Goal: Transaction & Acquisition: Purchase product/service

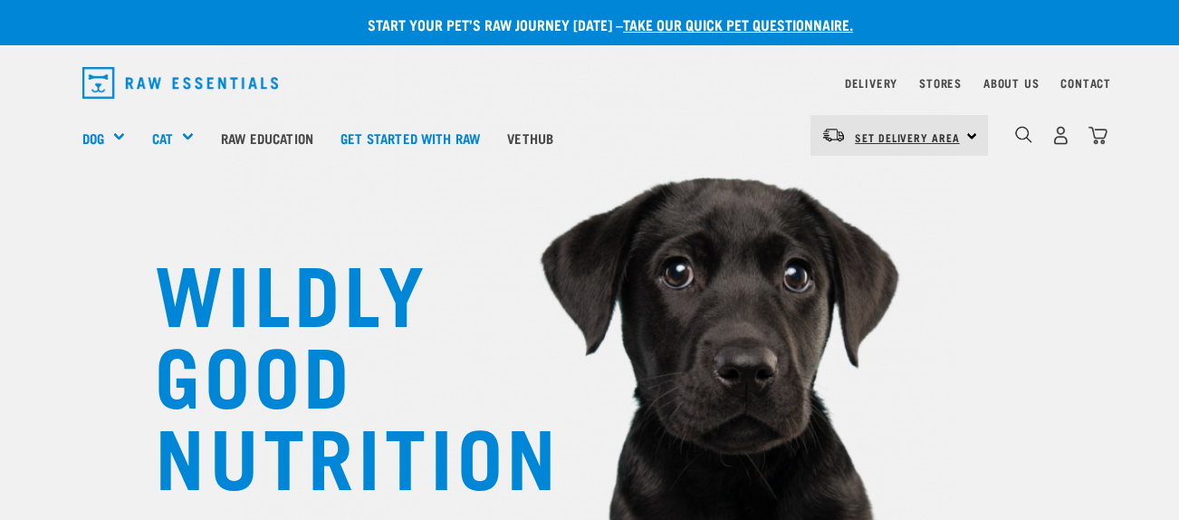
click at [935, 138] on span "Set Delivery Area" at bounding box center [907, 137] width 105 height 6
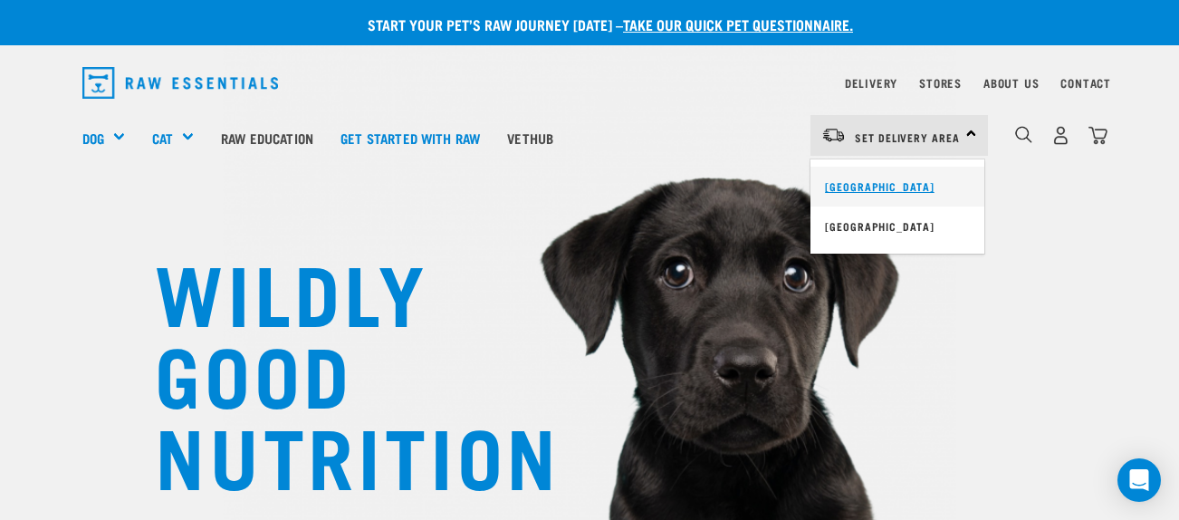
click at [867, 183] on link "[GEOGRAPHIC_DATA]" at bounding box center [897, 187] width 174 height 40
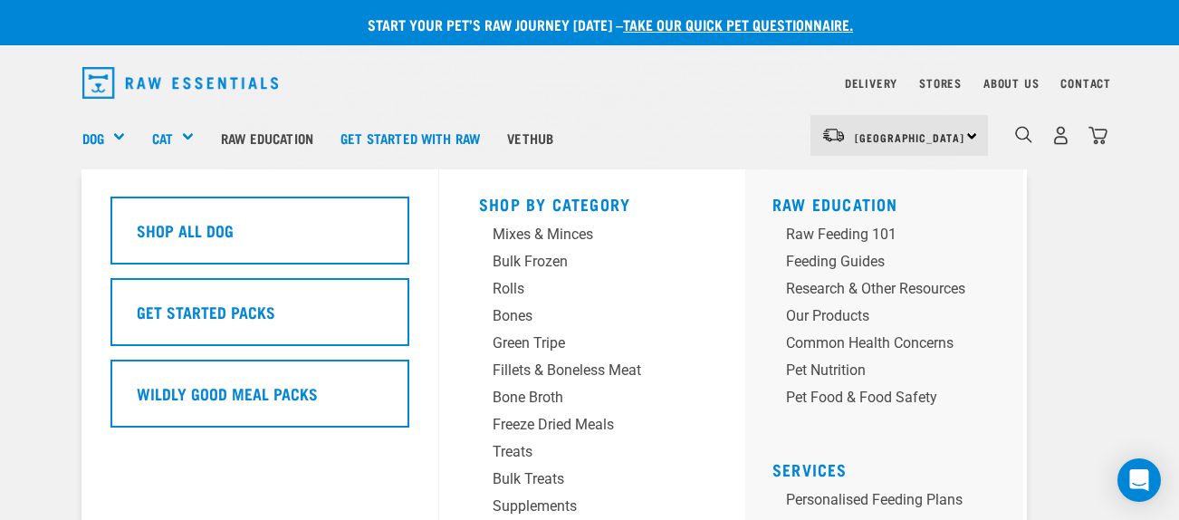
click at [114, 135] on div "Dog" at bounding box center [110, 137] width 56 height 72
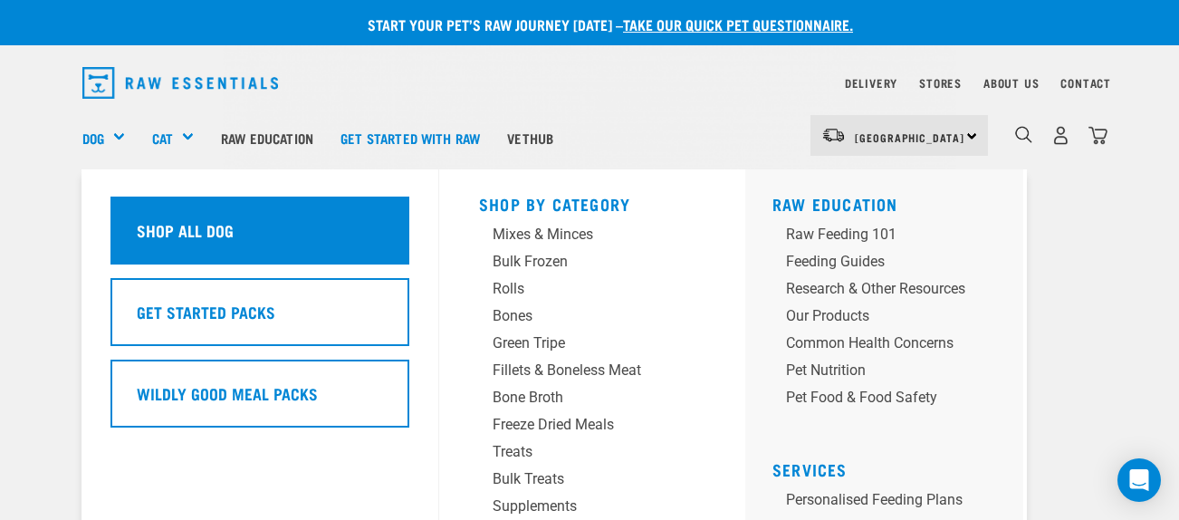
click at [201, 230] on h5 "Shop All Dog" at bounding box center [185, 230] width 97 height 24
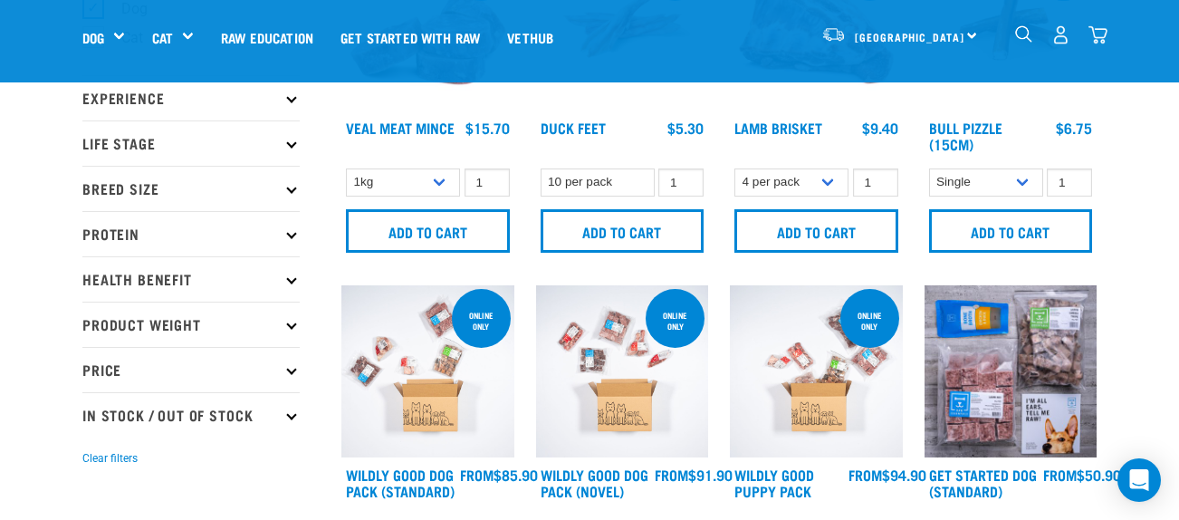
scroll to position [190, 0]
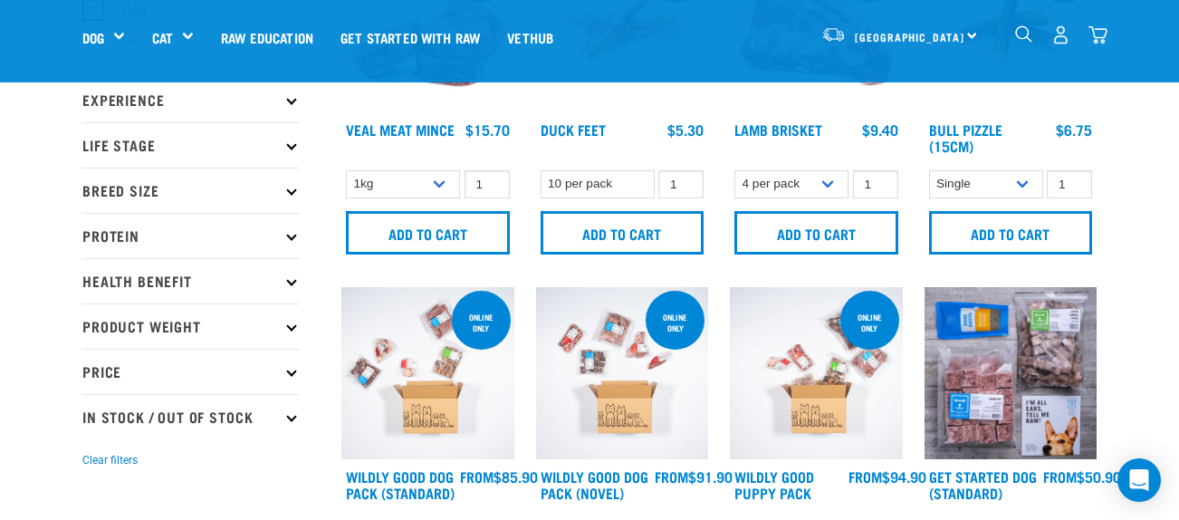
click at [293, 242] on p "Protein" at bounding box center [190, 235] width 217 height 45
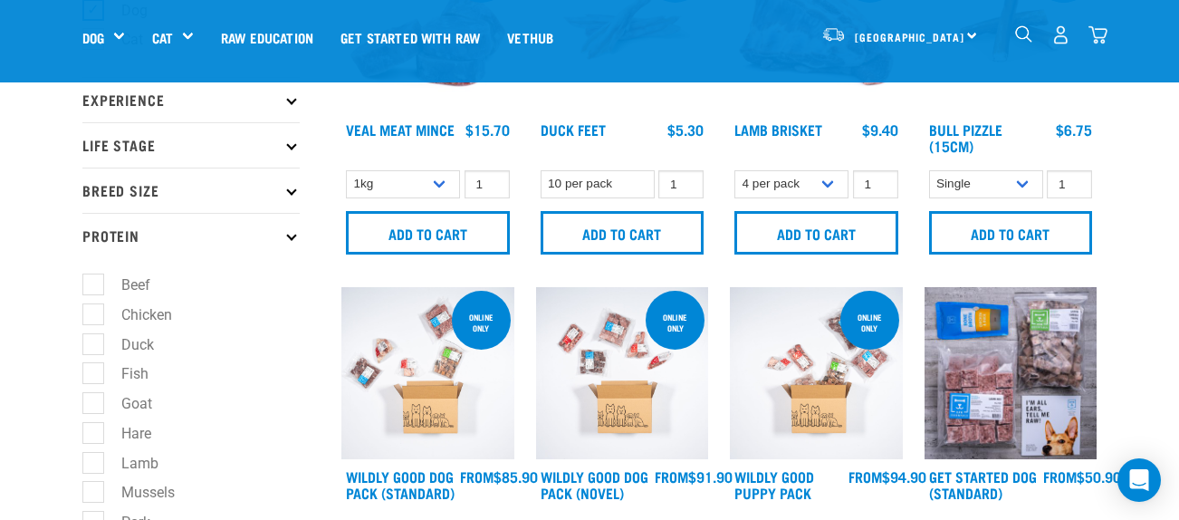
click at [101, 402] on label "Goat" at bounding box center [125, 403] width 67 height 23
click at [94, 402] on input "Goat" at bounding box center [88, 401] width 12 height 12
checkbox input "true"
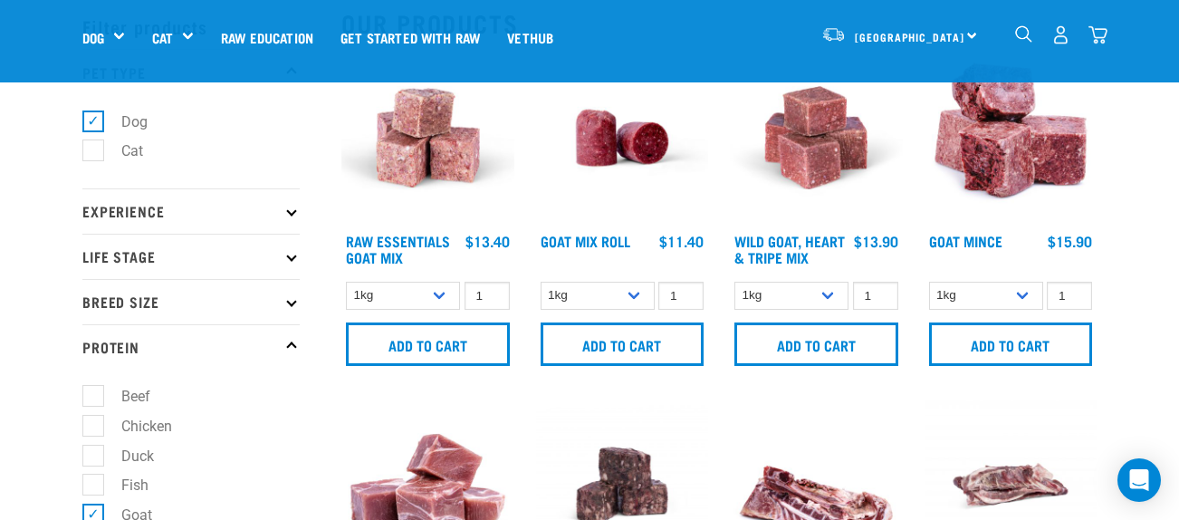
scroll to position [80, 0]
click at [1021, 293] on select "1kg 3kg" at bounding box center [986, 295] width 114 height 28
click at [442, 299] on select "1kg 3kg" at bounding box center [403, 295] width 114 height 28
click at [1029, 299] on select "1kg 3kg" at bounding box center [986, 295] width 114 height 28
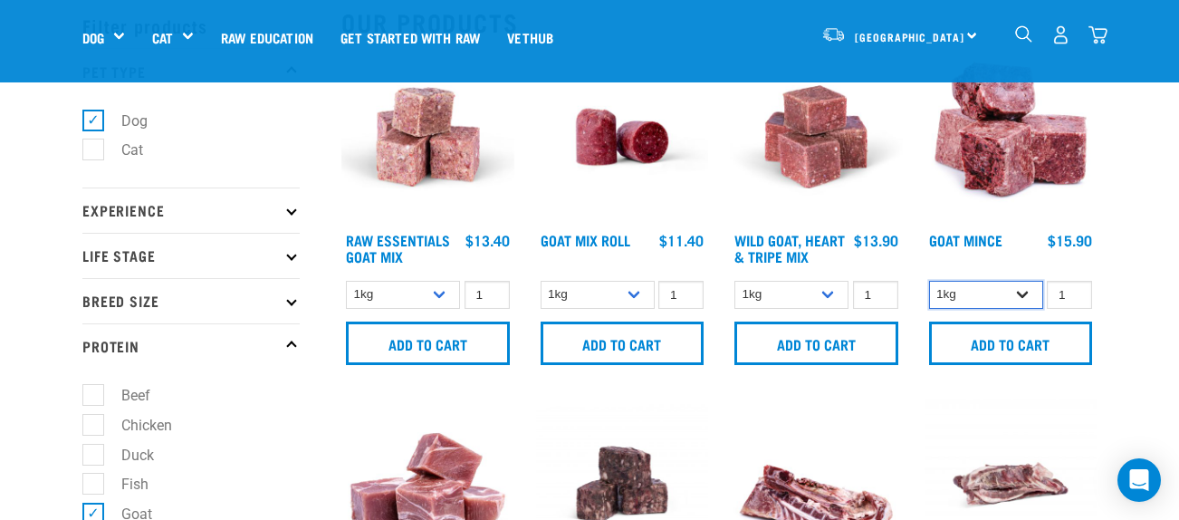
click at [1029, 299] on select "1kg 3kg" at bounding box center [986, 295] width 114 height 28
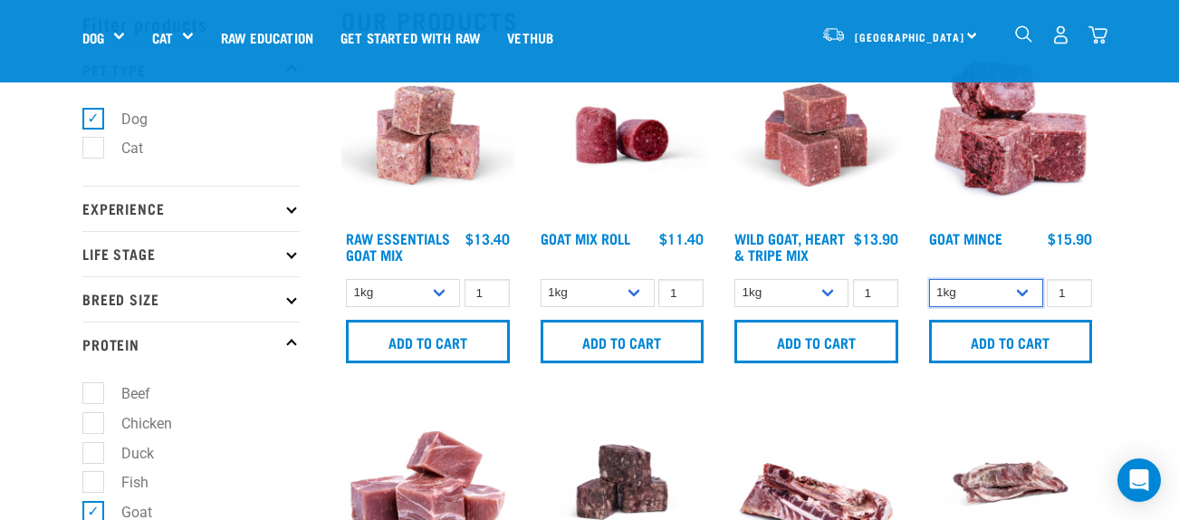
scroll to position [82, 0]
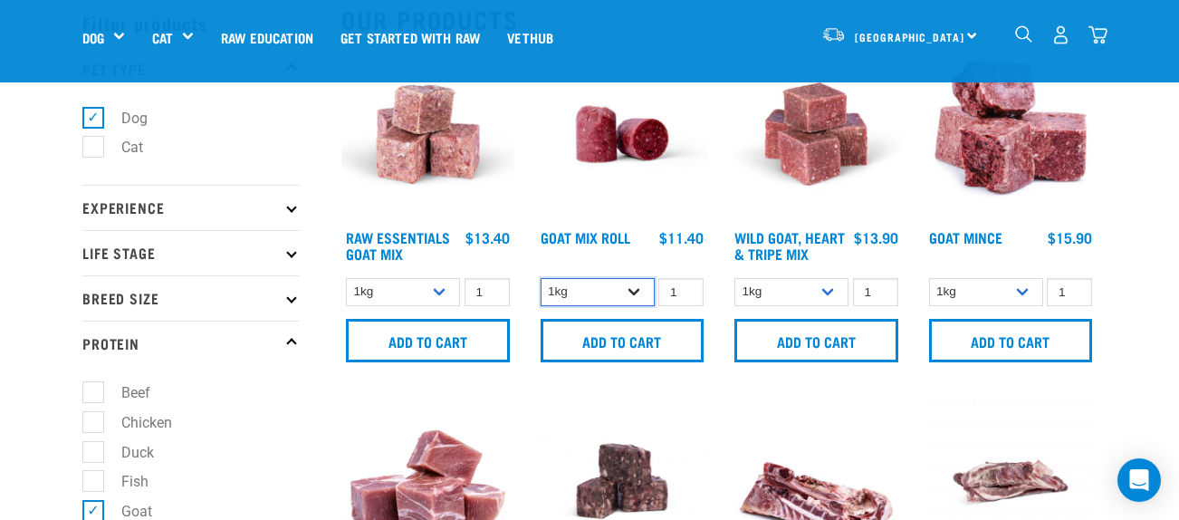
click at [639, 288] on select "1kg Bulk (10kg)" at bounding box center [598, 292] width 114 height 28
click at [684, 207] on img at bounding box center [622, 134] width 173 height 173
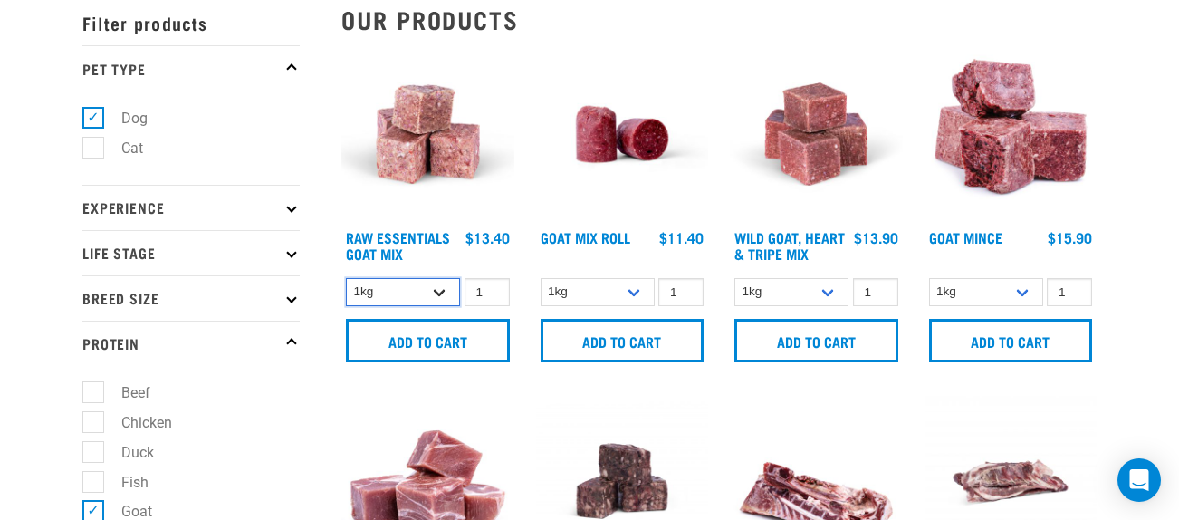
click at [444, 291] on select "1kg 3kg" at bounding box center [403, 292] width 114 height 28
click at [523, 90] on div "Raw Essentials Goat Mix" at bounding box center [428, 210] width 195 height 347
click at [635, 288] on select "1kg Bulk (10kg)" at bounding box center [598, 292] width 114 height 28
